Goal: Find specific page/section: Find specific page/section

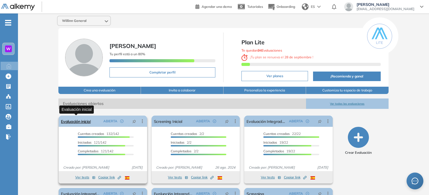
click at [84, 122] on link "Evaluación inicial" at bounding box center [76, 121] width 30 height 11
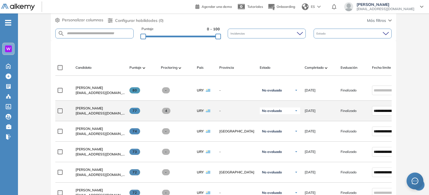
scroll to position [140, 0]
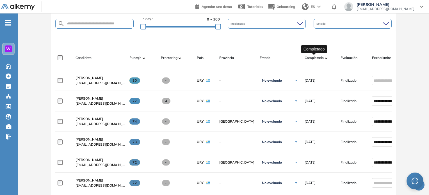
click at [309, 56] on span "Completado" at bounding box center [314, 57] width 19 height 5
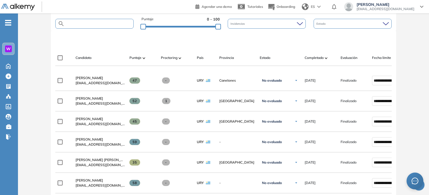
click at [112, 24] on input "text" at bounding box center [99, 24] width 69 height 4
type input "*****"
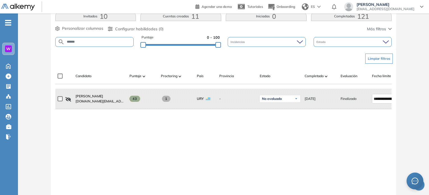
scroll to position [112, 0]
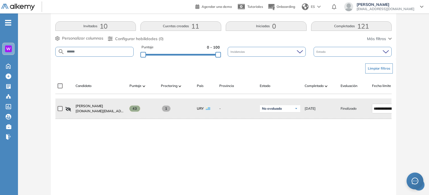
drag, startPoint x: 92, startPoint y: 53, endPoint x: 50, endPoint y: 56, distance: 42.3
click at [50, 56] on div "Evaluación : Evaluación inicial Abierta Ver evaluación Cerrar evaluación Dashbo…" at bounding box center [223, 70] width 407 height 317
type input "*******"
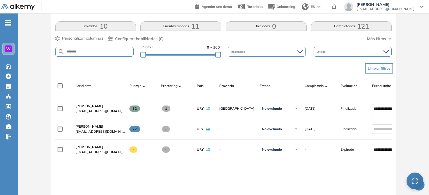
drag, startPoint x: 53, startPoint y: 55, endPoint x: 25, endPoint y: 53, distance: 28.8
click at [24, 53] on div "Evaluación : Evaluación inicial Abierta Ver evaluación Cerrar evaluación Dashbo…" at bounding box center [223, 91] width 407 height 358
click at [84, 54] on form at bounding box center [94, 52] width 79 height 10
click at [87, 51] on input "text" at bounding box center [99, 52] width 69 height 4
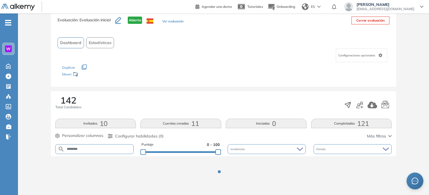
scroll to position [37, 0]
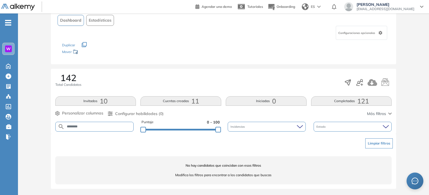
drag, startPoint x: 84, startPoint y: 124, endPoint x: 0, endPoint y: 84, distance: 93.1
click at [28, 113] on div "Evaluación : Evaluación inicial Abierta Ver evaluación Cerrar evaluación Dashbo…" at bounding box center [223, 91] width 407 height 208
type input "****"
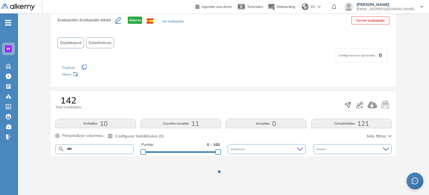
scroll to position [112, 0]
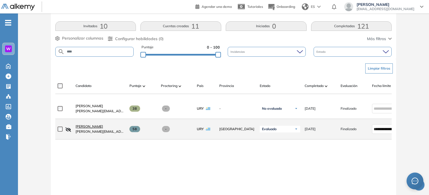
click at [94, 129] on link "[PERSON_NAME]" at bounding box center [100, 126] width 49 height 5
